Goal: Information Seeking & Learning: Learn about a topic

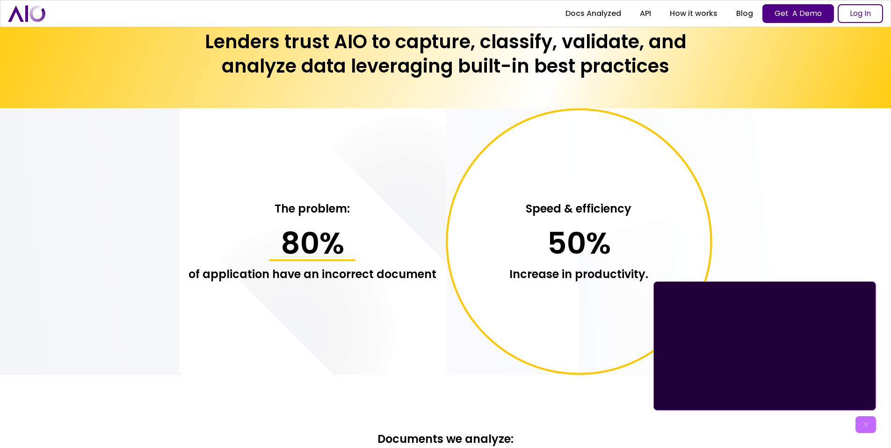
scroll to position [702, 0]
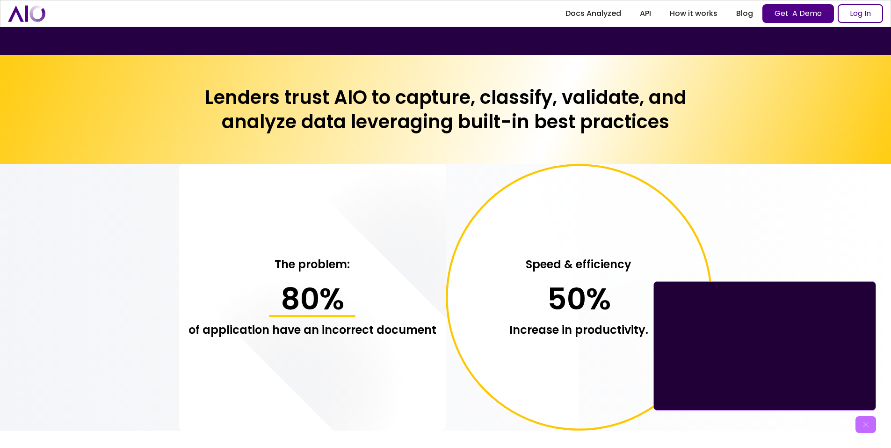
click at [24, 11] on img "home" at bounding box center [26, 13] width 37 height 16
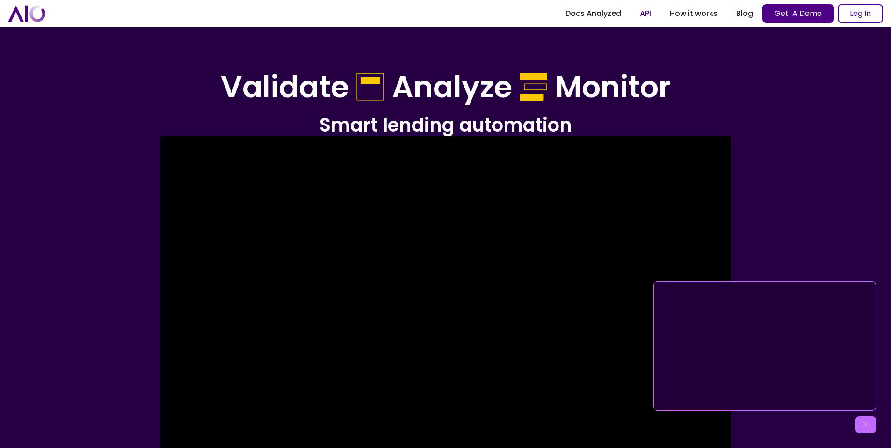
click at [643, 13] on link "API" at bounding box center [646, 13] width 30 height 17
click at [867, 423] on img at bounding box center [866, 424] width 9 height 9
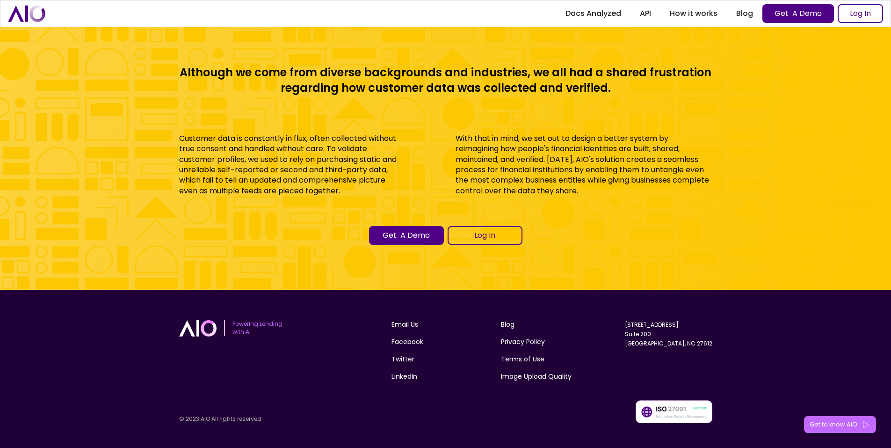
scroll to position [4150, 0]
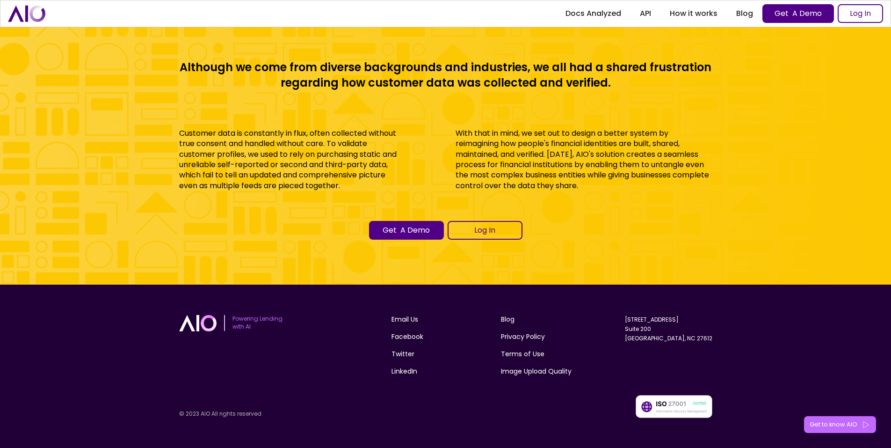
click at [826, 422] on div "Get to know AIO" at bounding box center [834, 424] width 48 height 9
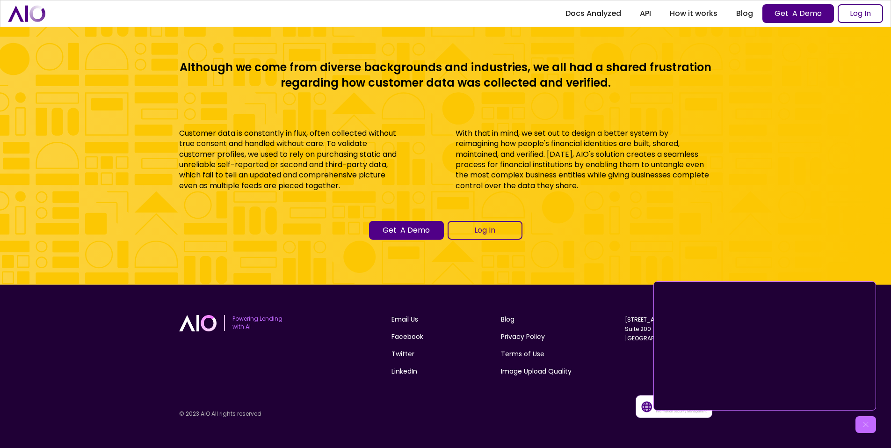
click at [612, 367] on div "Email Us Facebook Twitter LinkedIn Blog Privacy Policy Terms of Use Image Uploa…" at bounding box center [552, 348] width 321 height 69
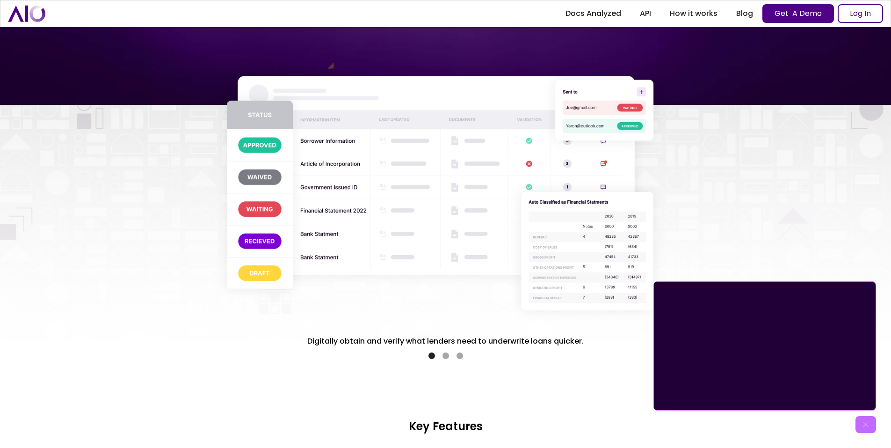
scroll to position [1144, 0]
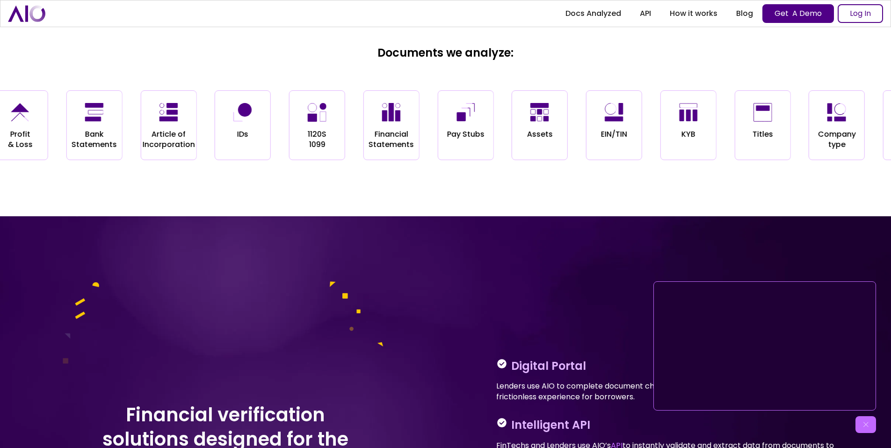
click at [851, 105] on div "Company type" at bounding box center [837, 125] width 56 height 70
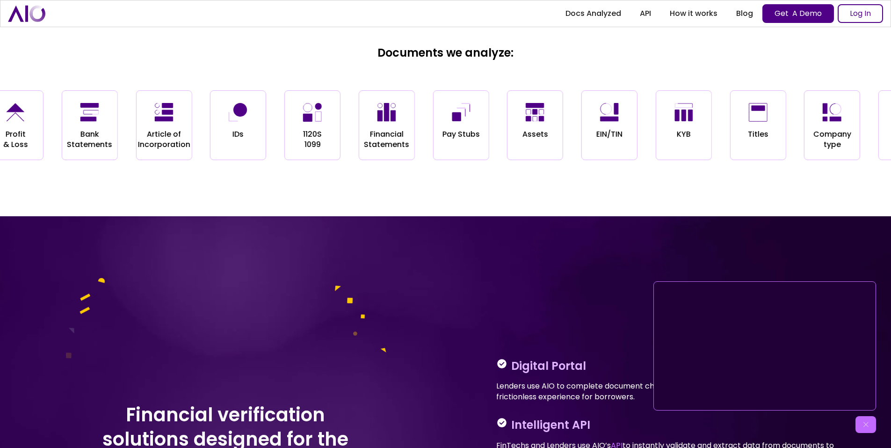
drag, startPoint x: 851, startPoint y: 102, endPoint x: 850, endPoint y: 96, distance: 6.6
click at [850, 97] on div "Company type" at bounding box center [832, 125] width 56 height 70
drag, startPoint x: 850, startPoint y: 96, endPoint x: 850, endPoint y: 55, distance: 40.7
click at [850, 56] on div "Documents we analyze: Operating Agreements EIN/TIN Documents Utility Bills W2, …" at bounding box center [445, 102] width 891 height 227
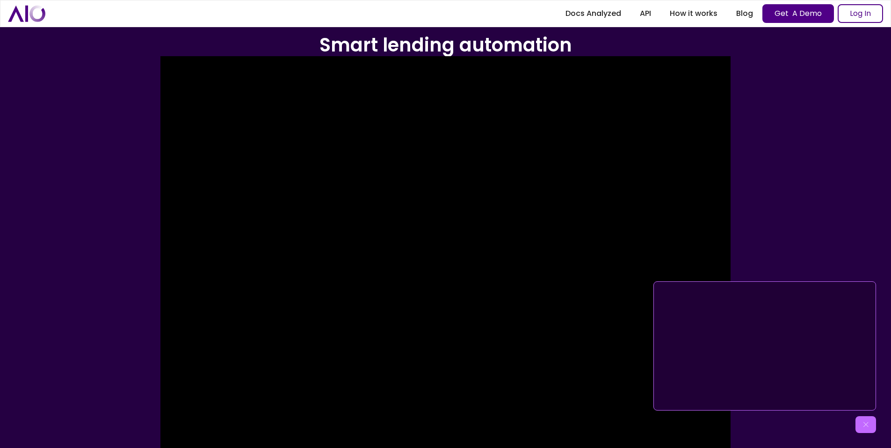
scroll to position [0, 0]
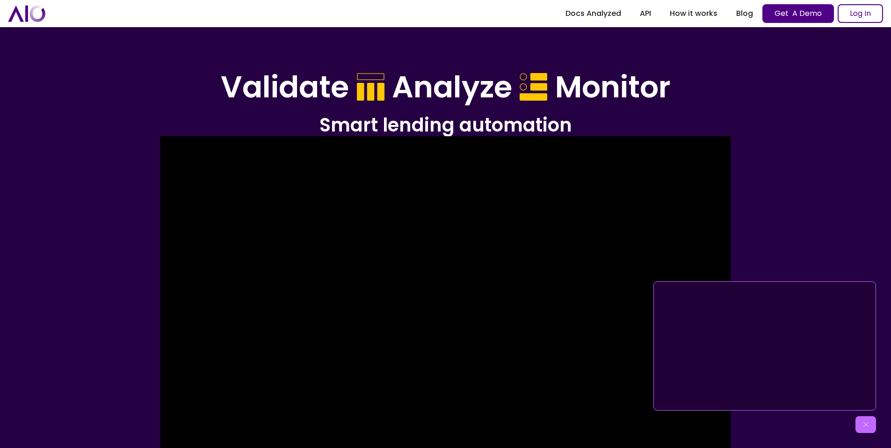
click at [863, 418] on div "Get to know AIO" at bounding box center [866, 424] width 21 height 17
